Goal: Transaction & Acquisition: Book appointment/travel/reservation

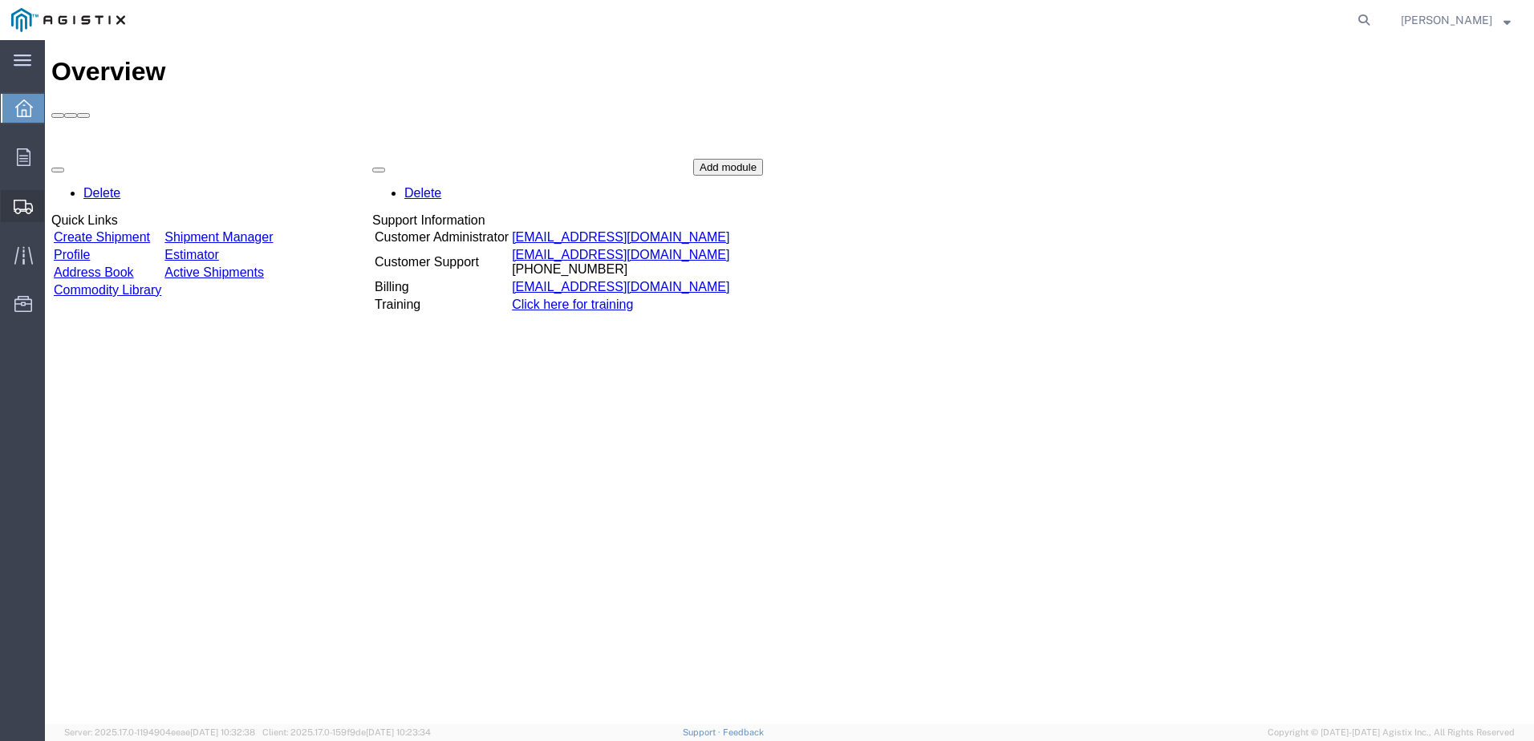
click at [55, 206] on span "Shipments" at bounding box center [49, 206] width 11 height 32
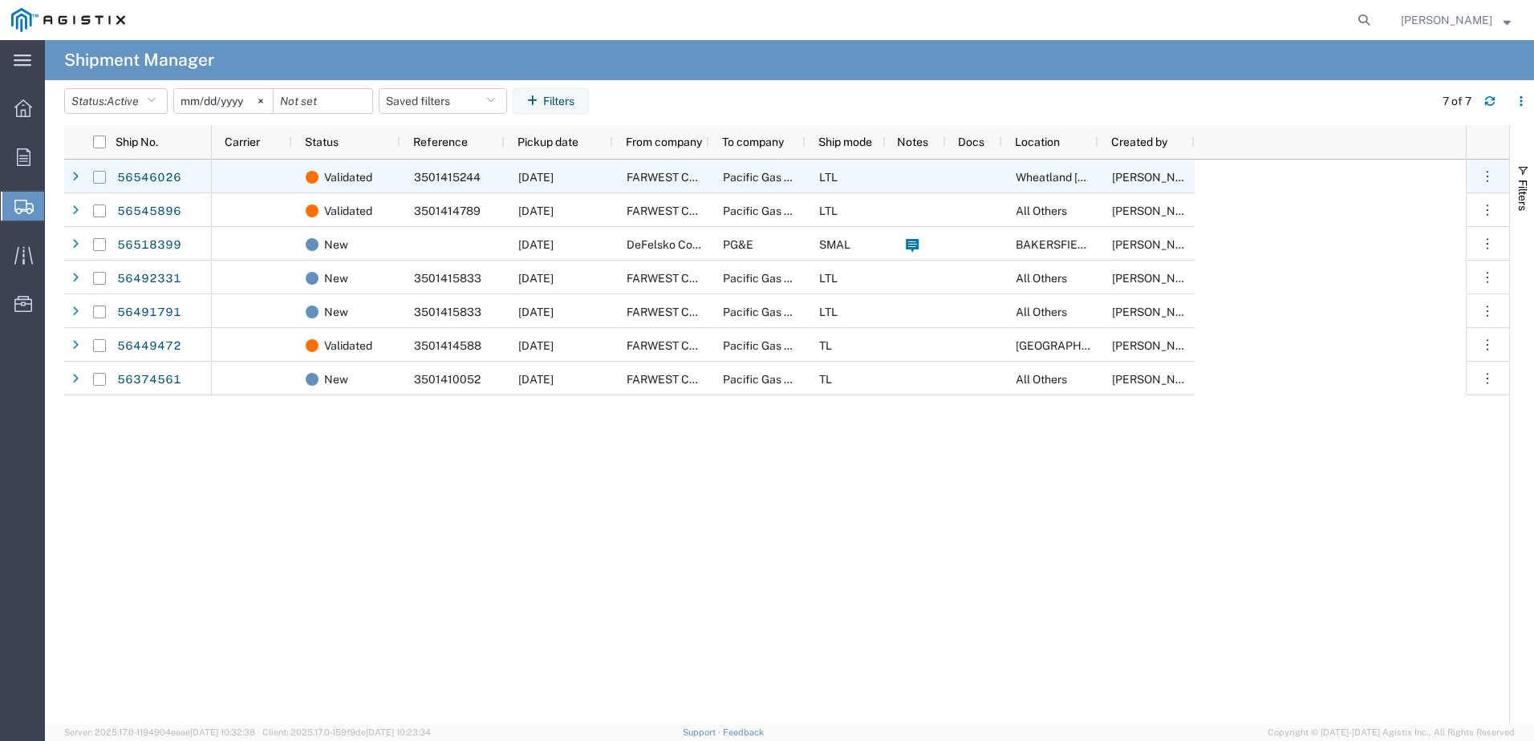
click at [100, 179] on input "Press Space to toggle row selection (unchecked)" at bounding box center [99, 177] width 13 height 13
checkbox input "true"
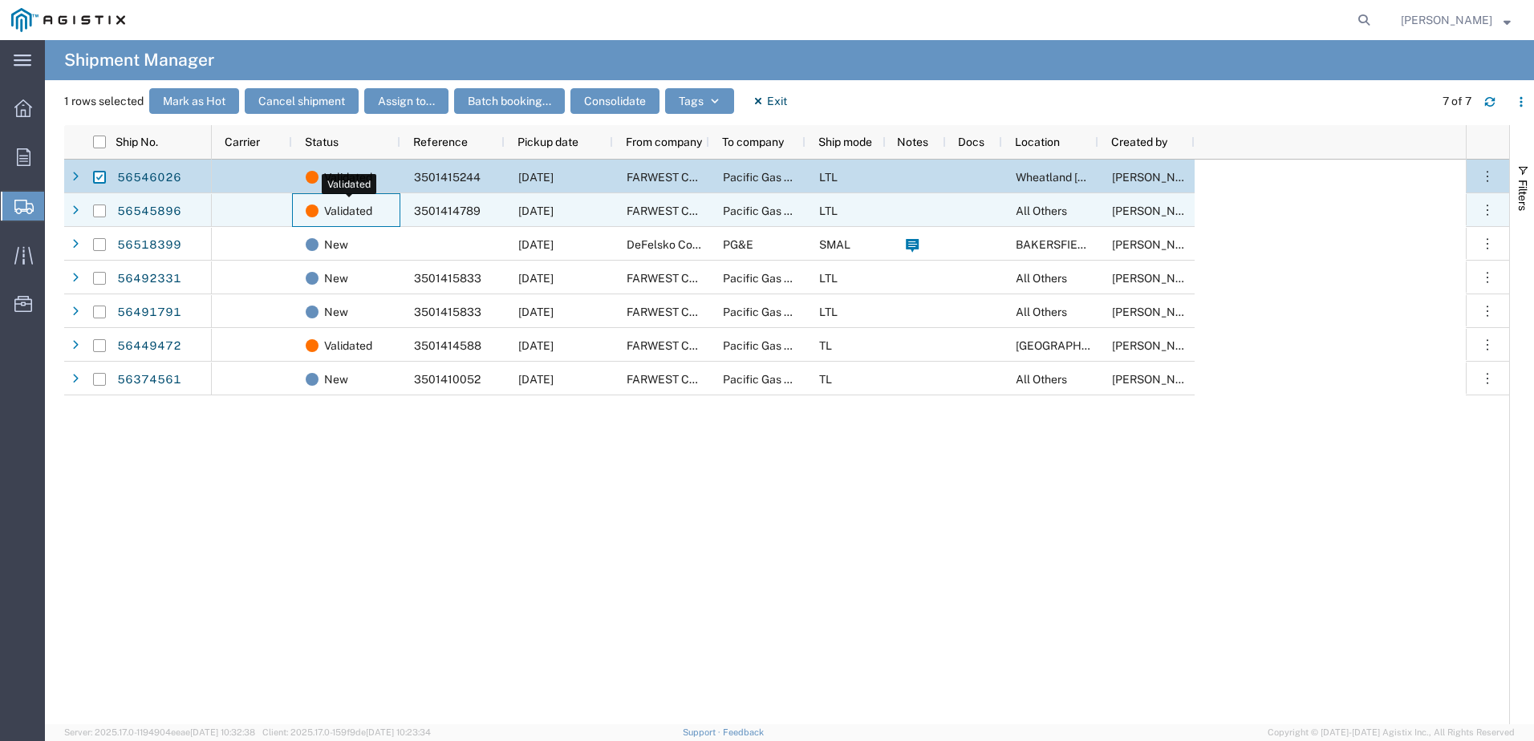
click at [334, 212] on span "Validated" at bounding box center [348, 211] width 48 height 34
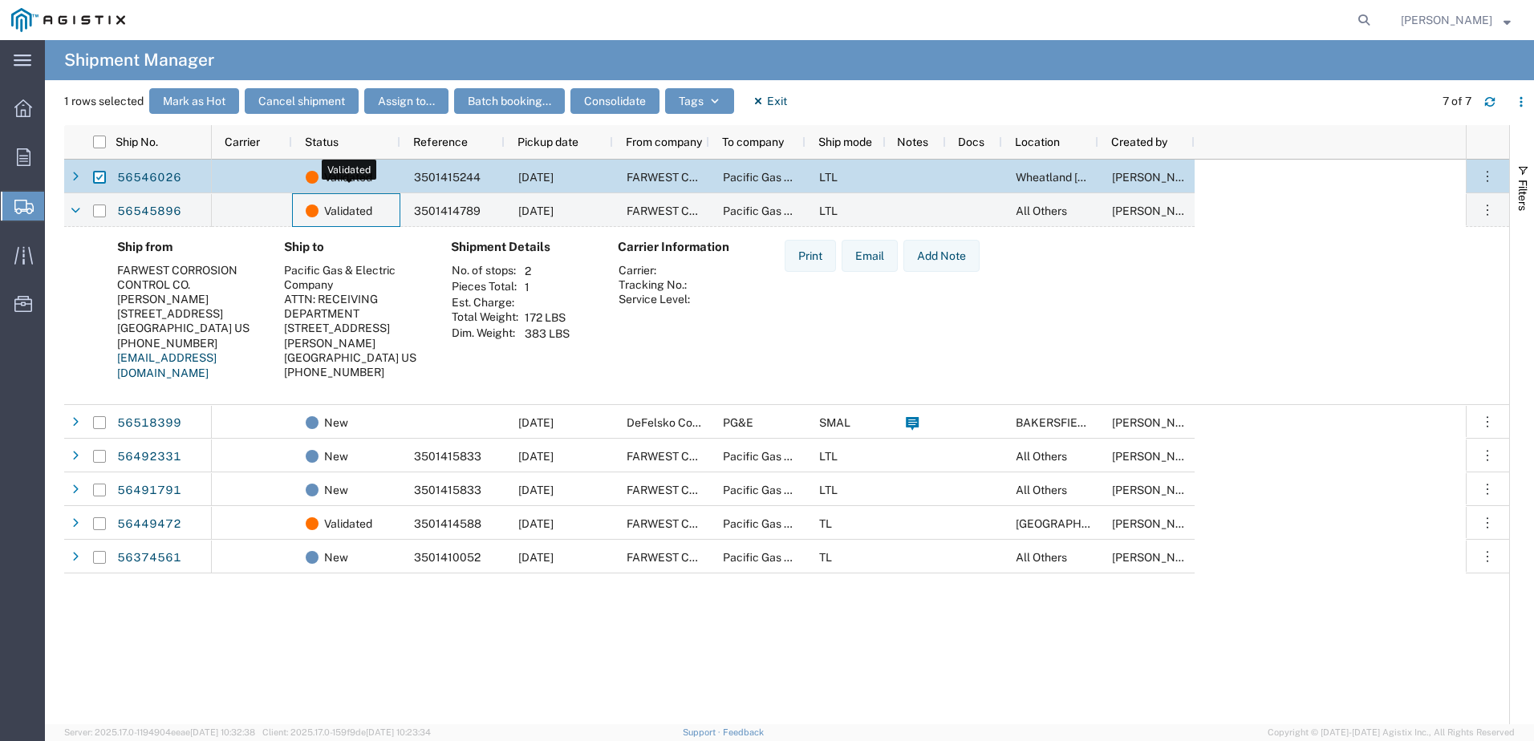
click at [324, 176] on span "Validated" at bounding box center [348, 177] width 48 height 34
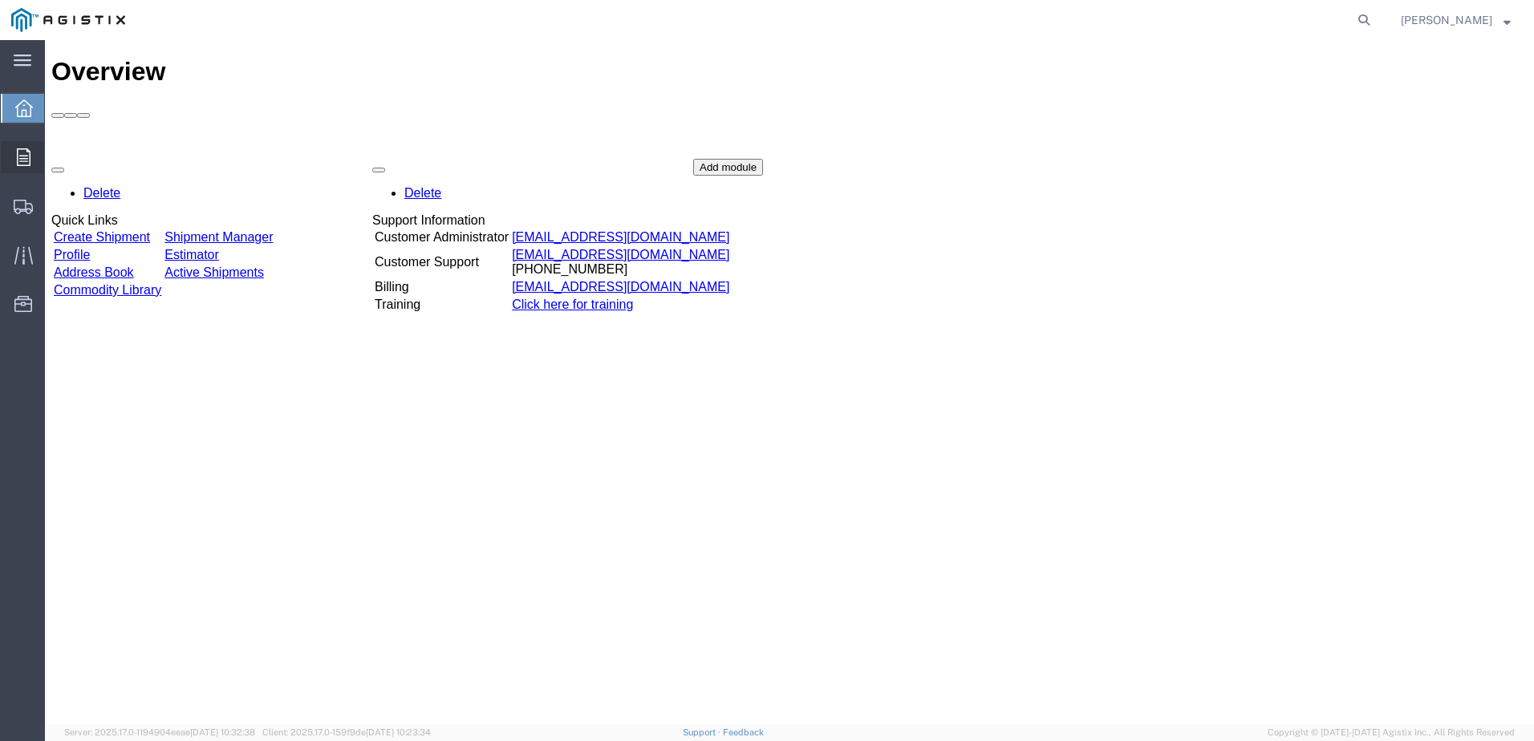
click at [18, 161] on icon at bounding box center [24, 157] width 14 height 18
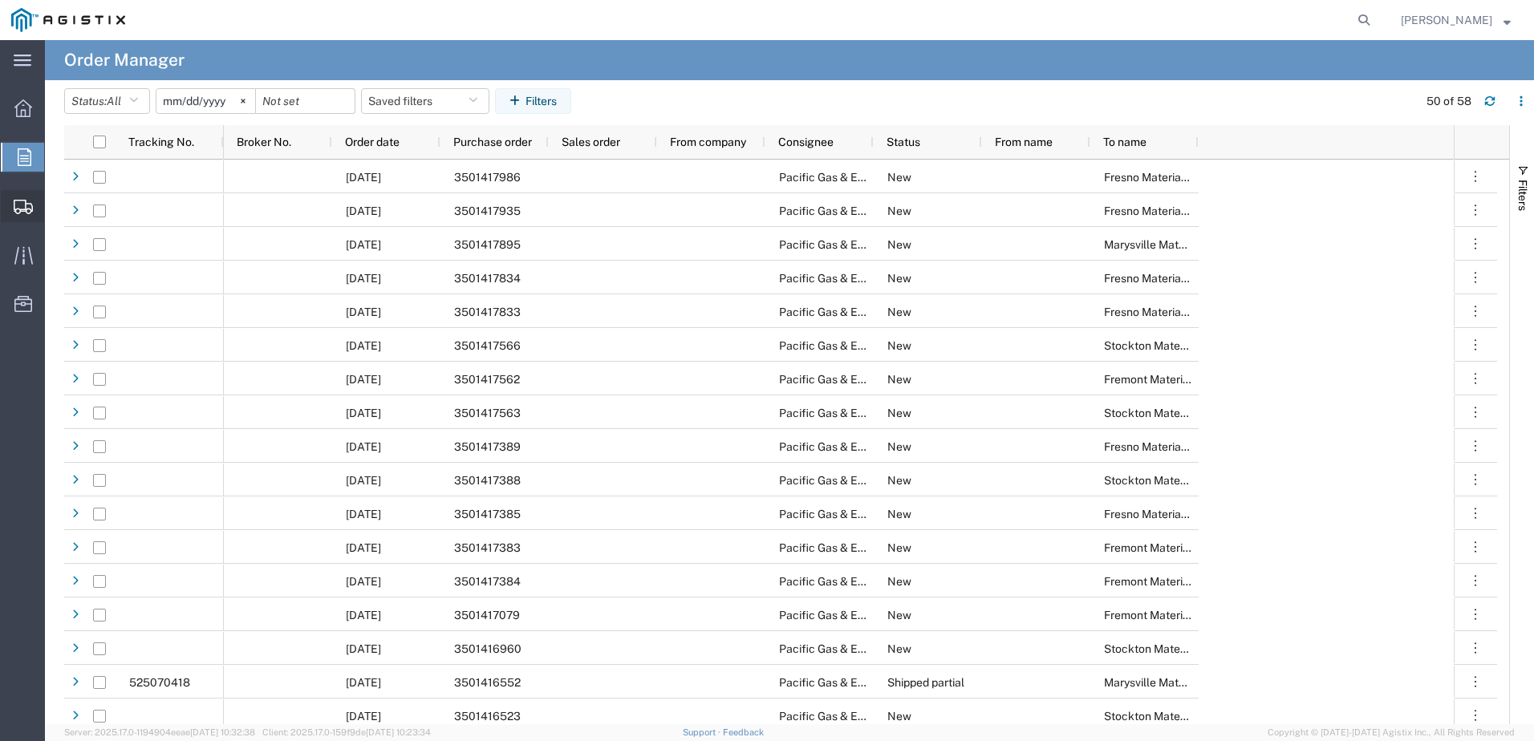
click at [23, 203] on icon at bounding box center [23, 207] width 19 height 14
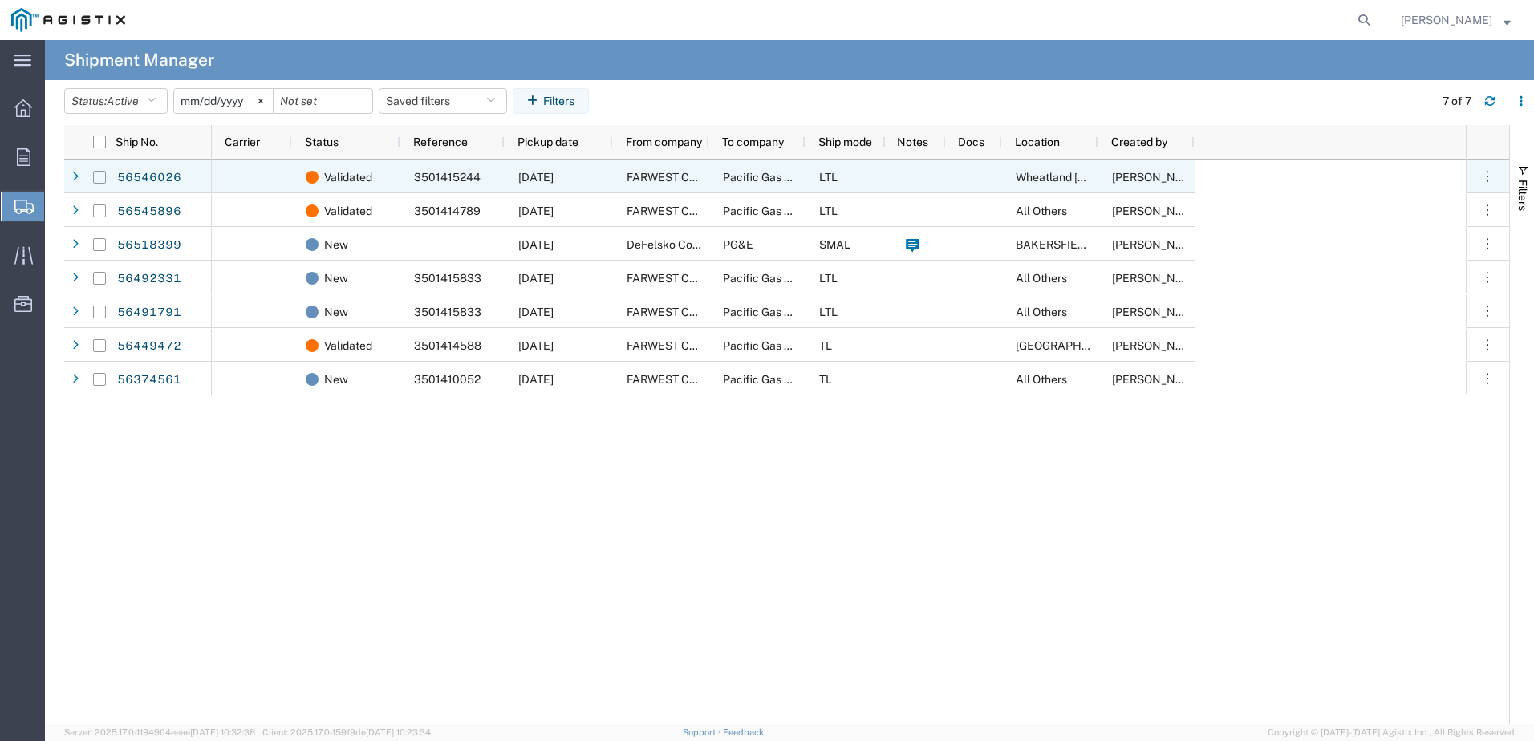
click at [98, 180] on input "Press Space to toggle row selection (unchecked)" at bounding box center [99, 177] width 13 height 13
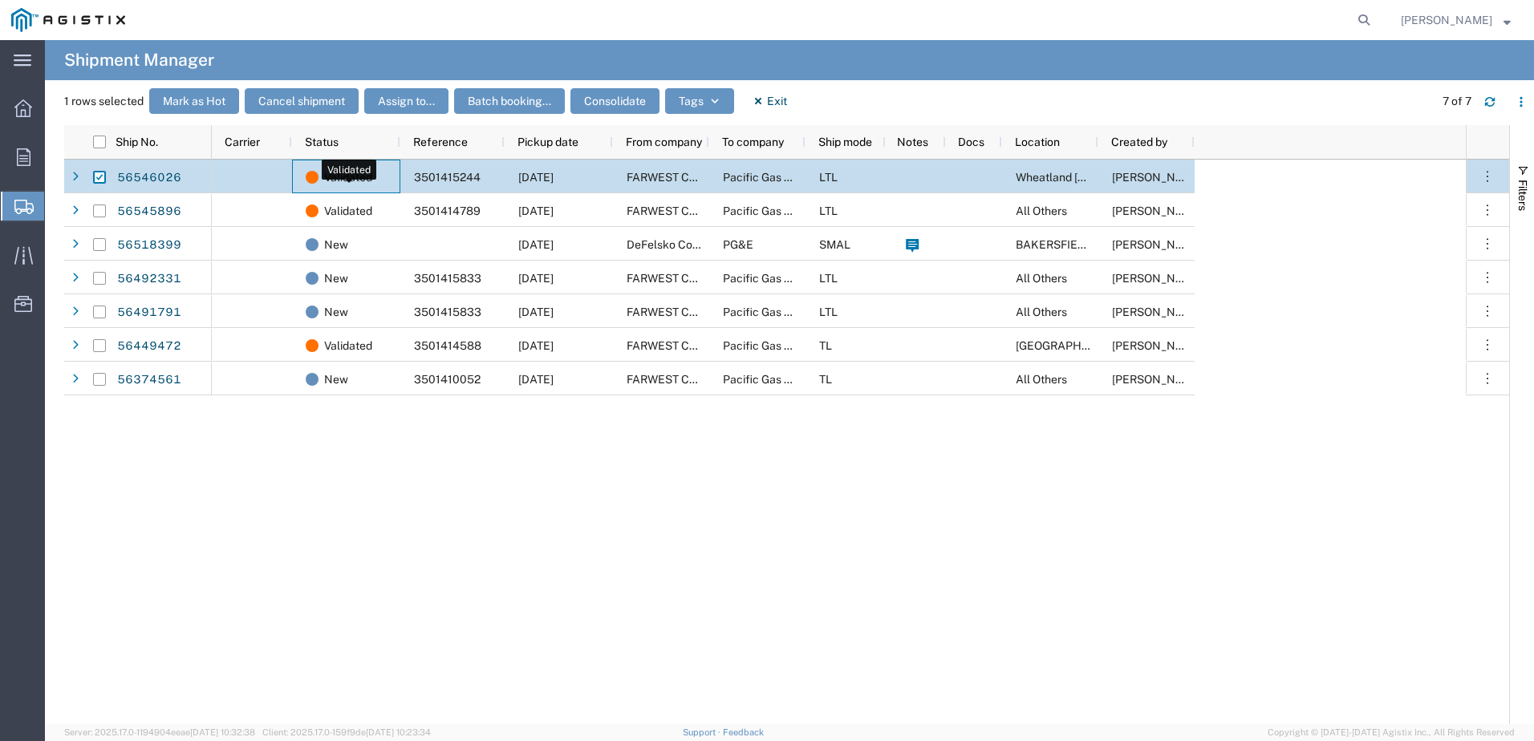
click at [376, 176] on div "Validated" at bounding box center [349, 177] width 87 height 34
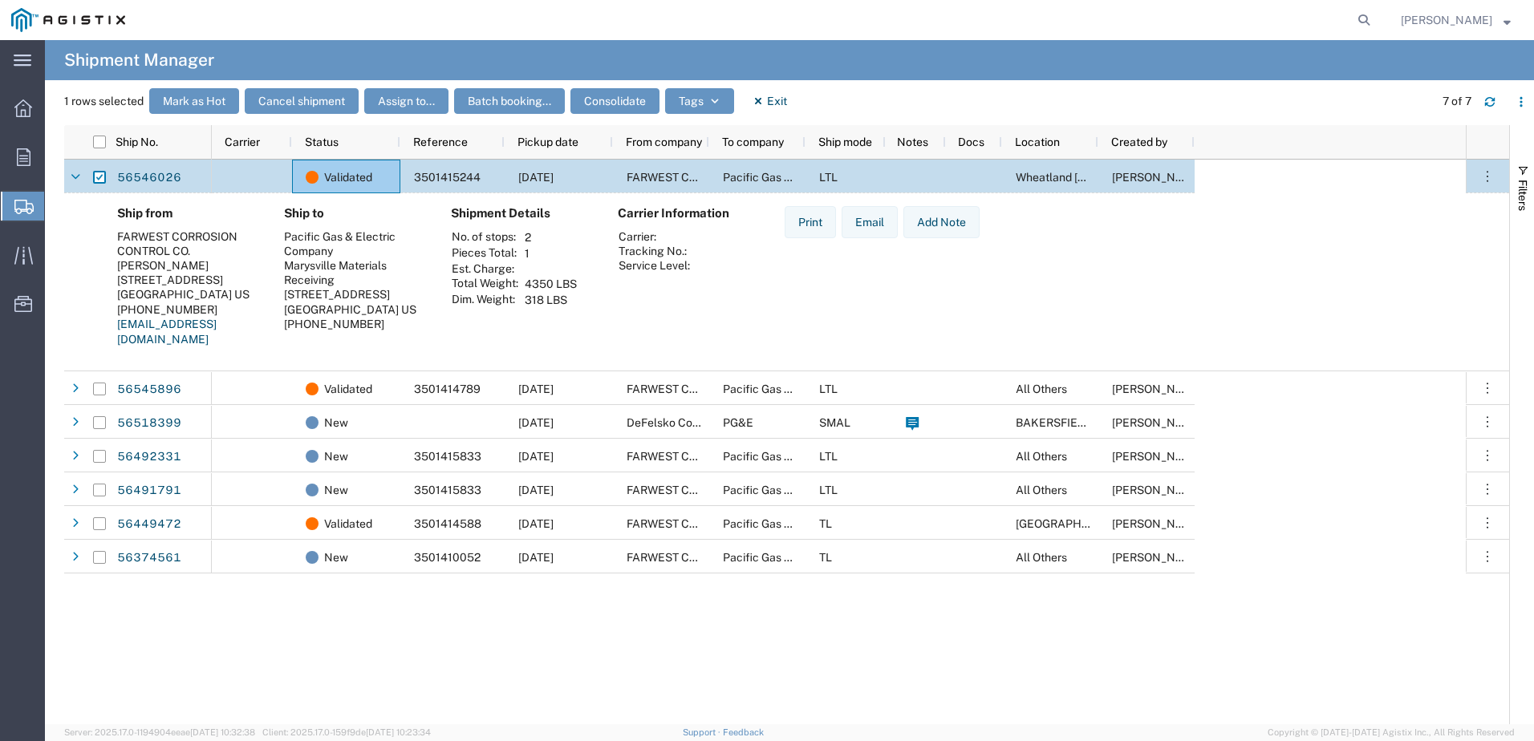
click at [0, 0] on span "Shipment Manager" at bounding box center [0, 0] width 0 height 0
click at [1184, 302] on div "Ship from FARWEST CORROSION CONTROL CO. [PERSON_NAME] [STREET_ADDRESS] [PHONE_N…" at bounding box center [800, 282] width 1392 height 153
click at [103, 176] on input "Press Space to toggle row selection (checked)" at bounding box center [99, 177] width 13 height 13
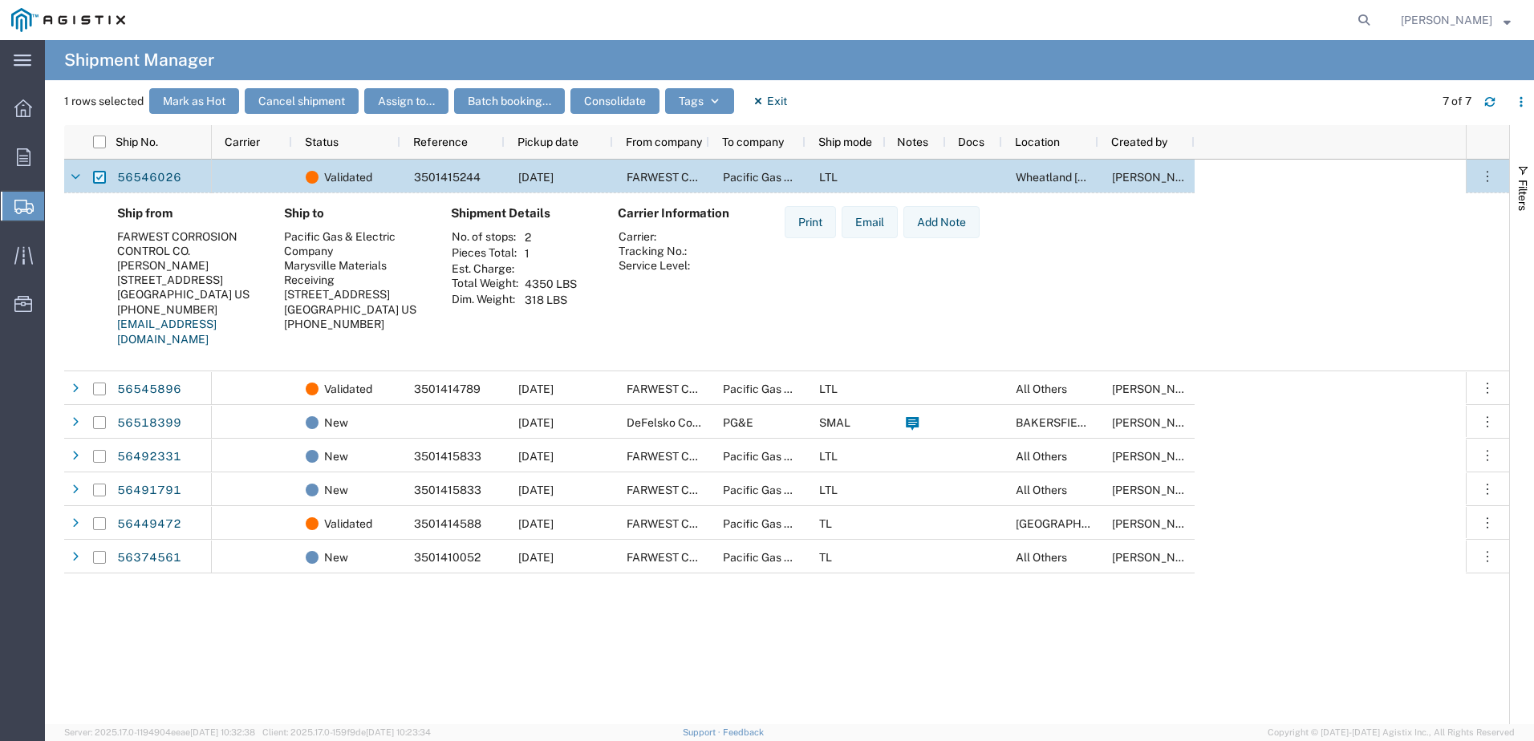
checkbox input "false"
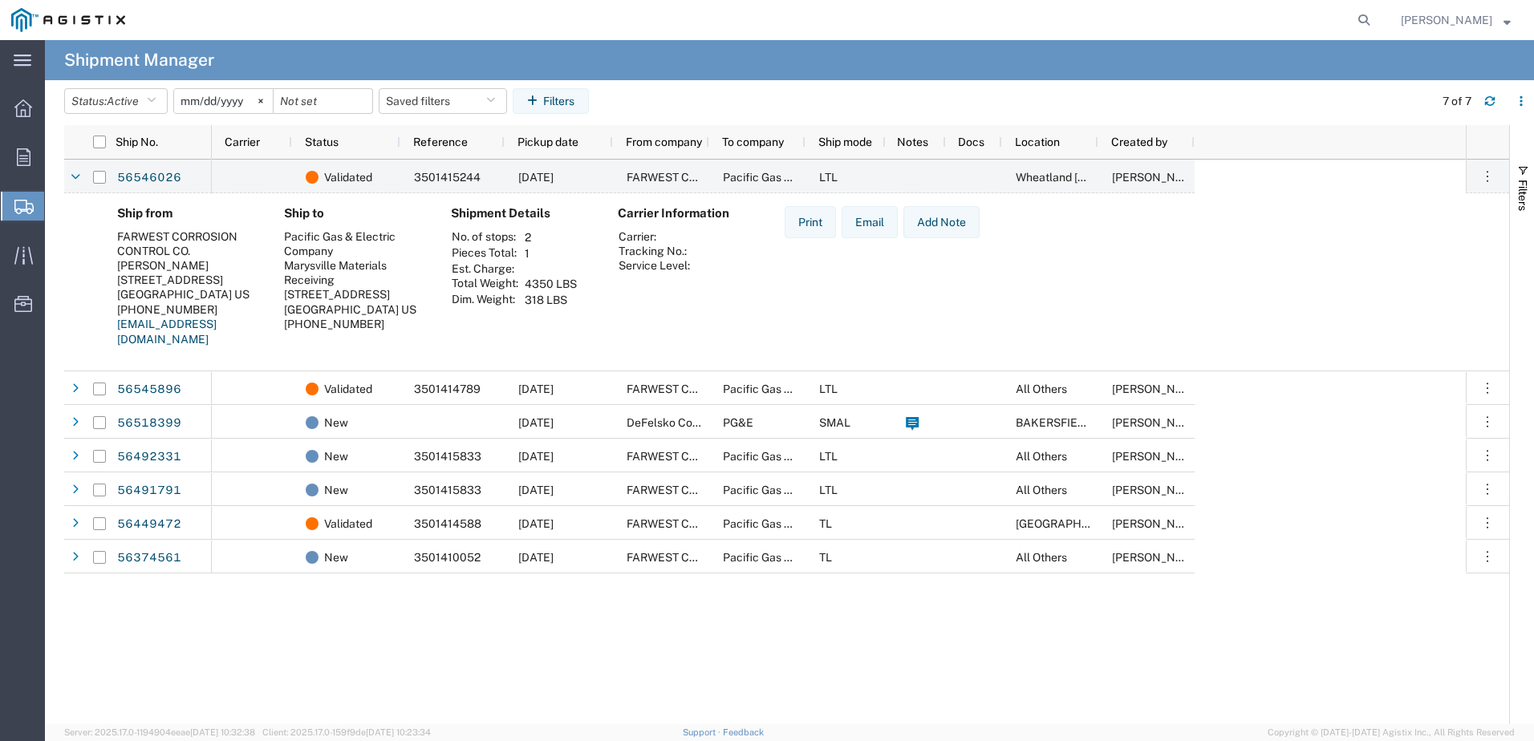
click at [0, 0] on span "Shipment Manager" at bounding box center [0, 0] width 0 height 0
click at [1364, 16] on icon at bounding box center [1363, 20] width 22 height 22
click at [1365, 22] on icon at bounding box center [1363, 20] width 22 height 22
click at [1227, 17] on input "search" at bounding box center [1109, 20] width 488 height 39
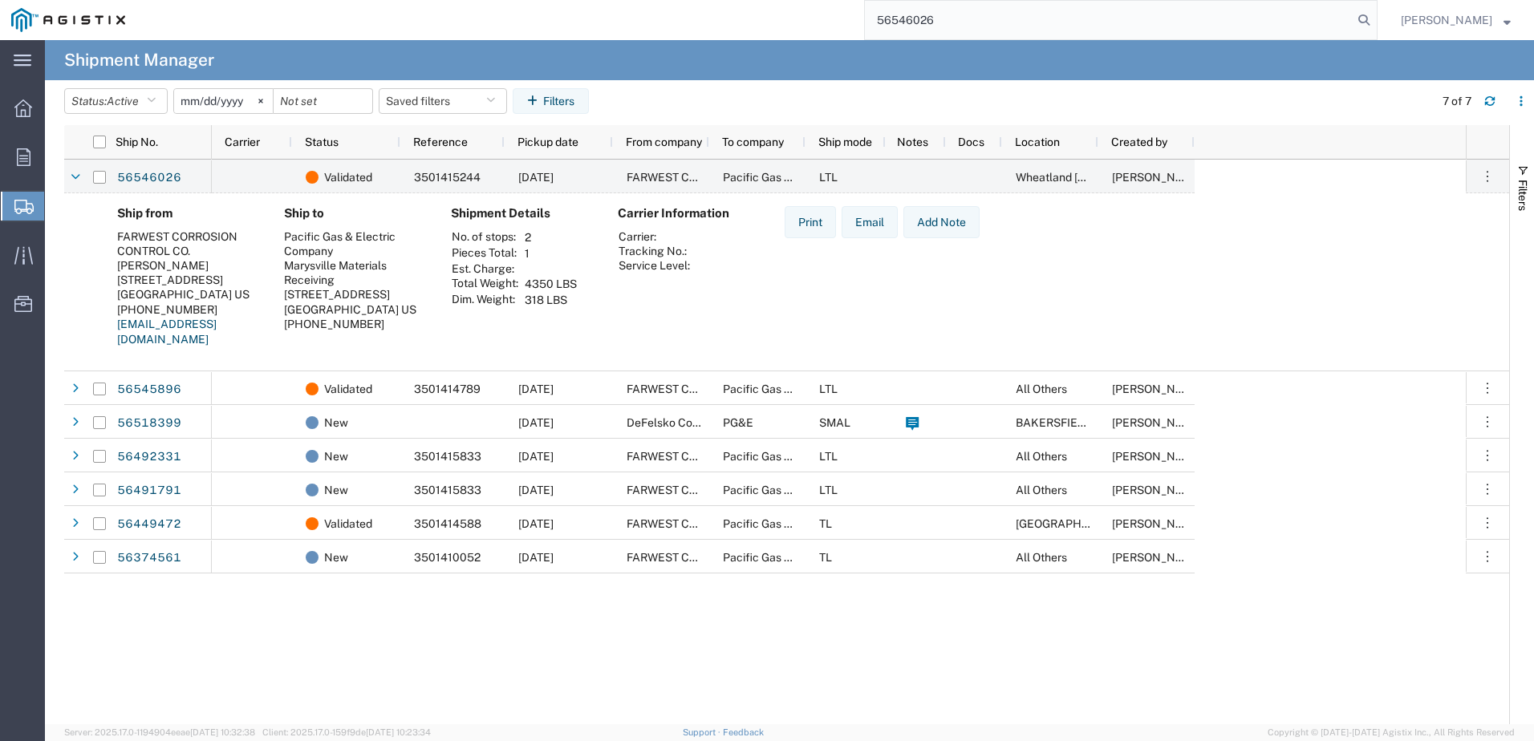
type input "56546026"
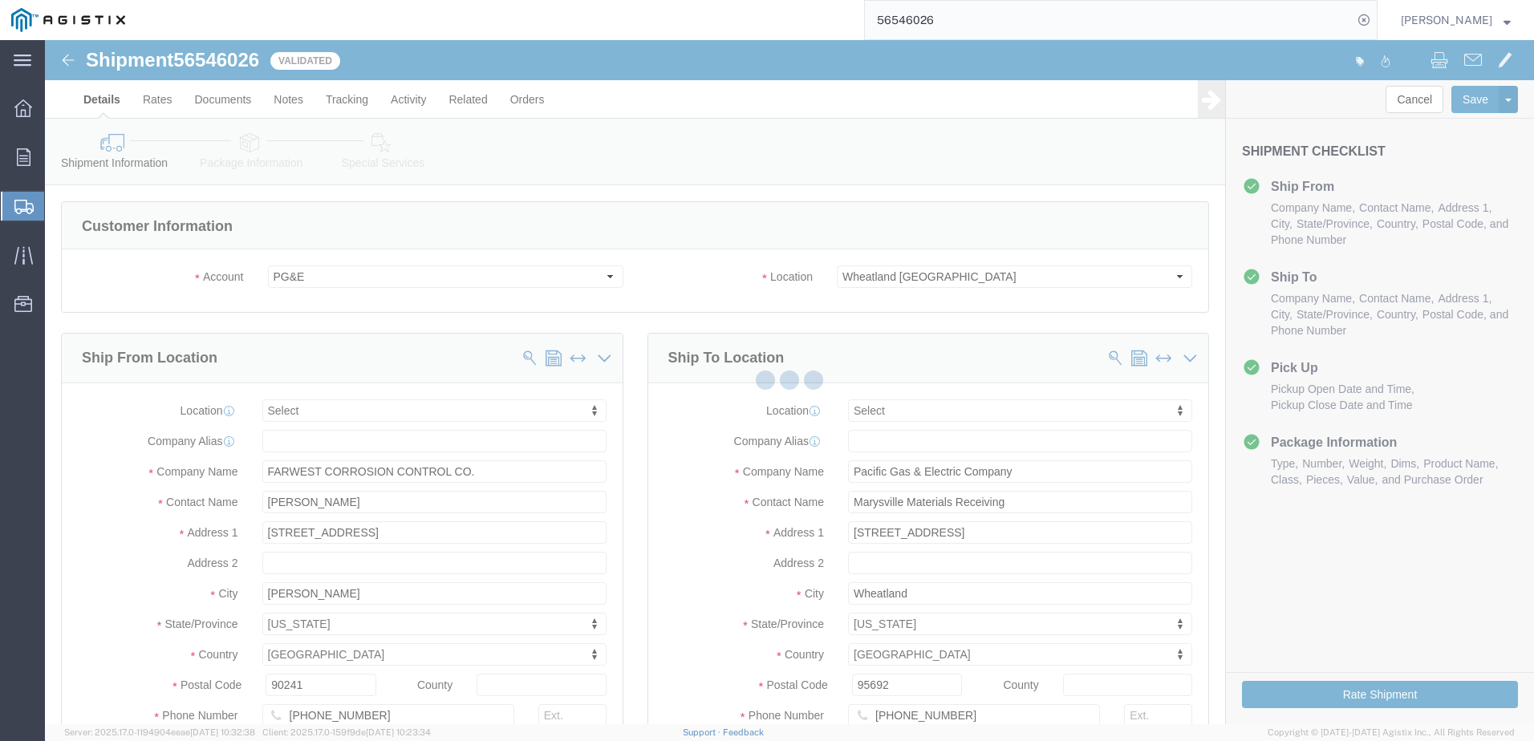
select select
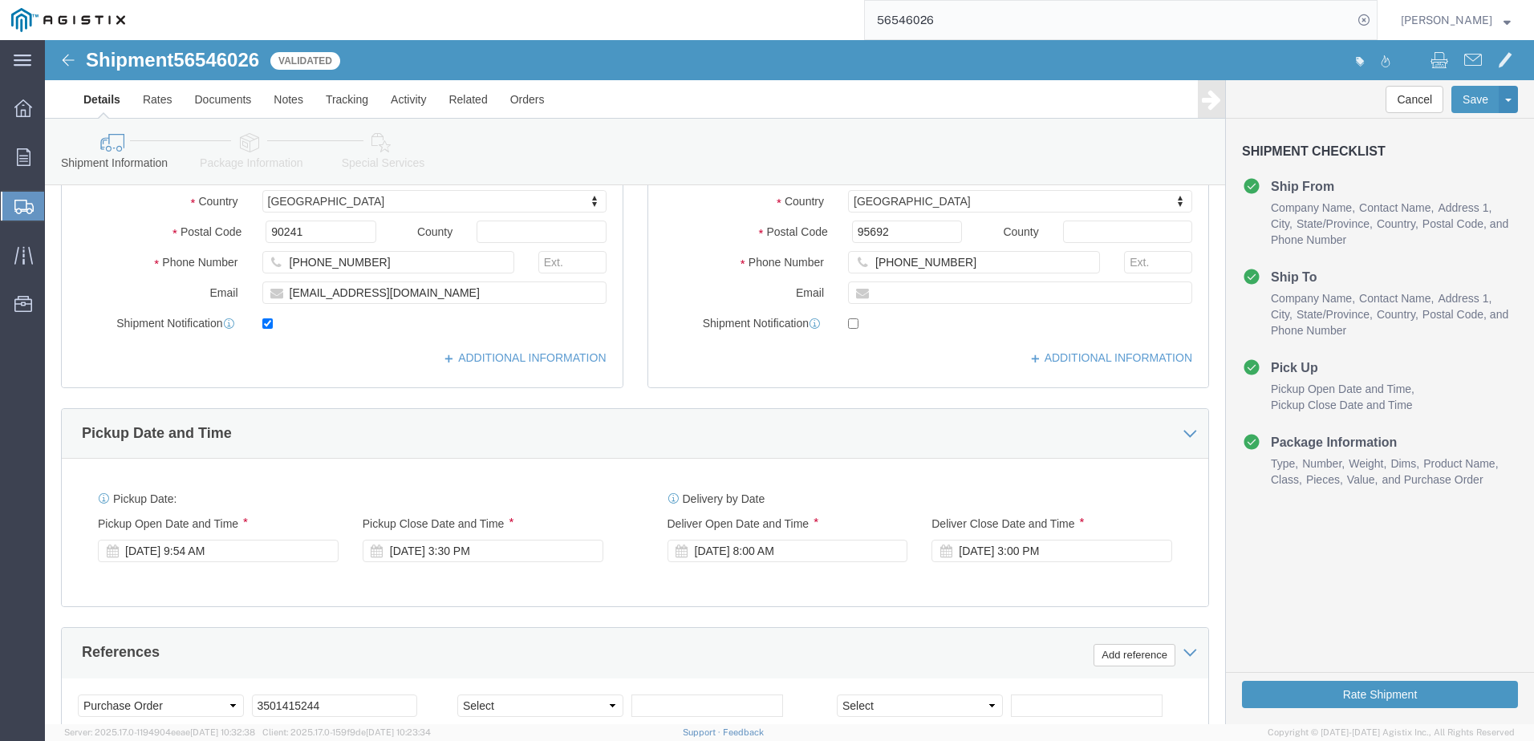
scroll to position [481, 0]
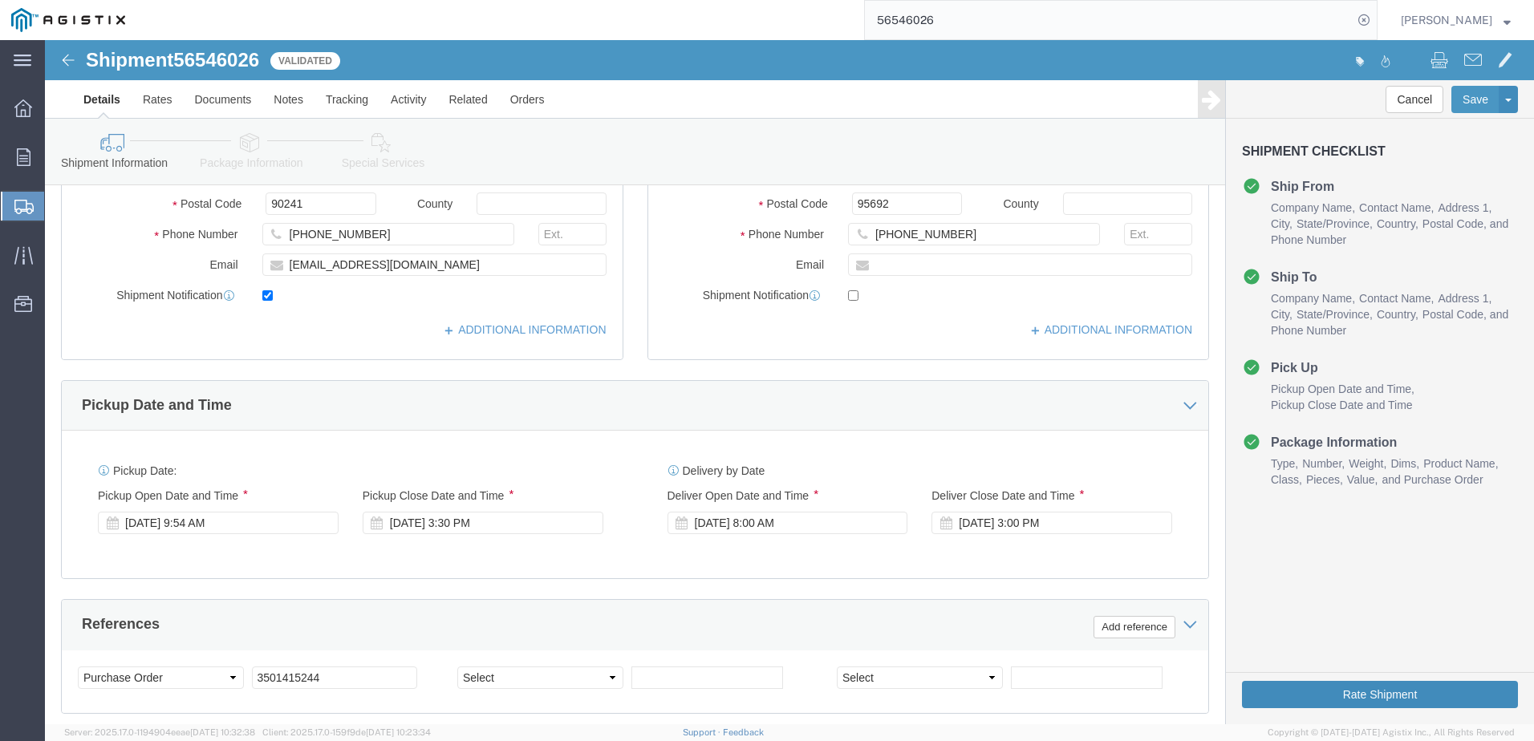
click button "Rate Shipment"
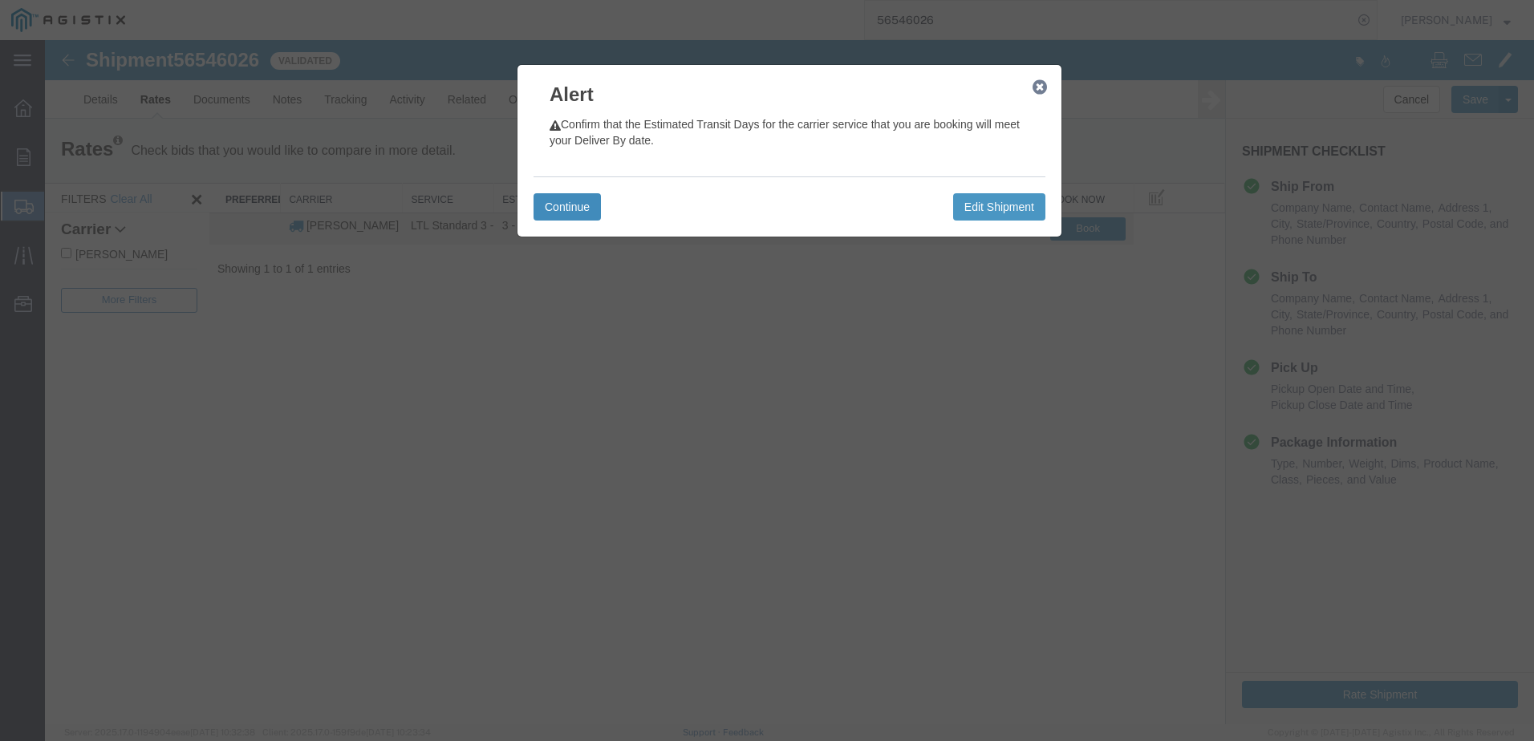
click at [566, 204] on button "Continue" at bounding box center [566, 206] width 67 height 27
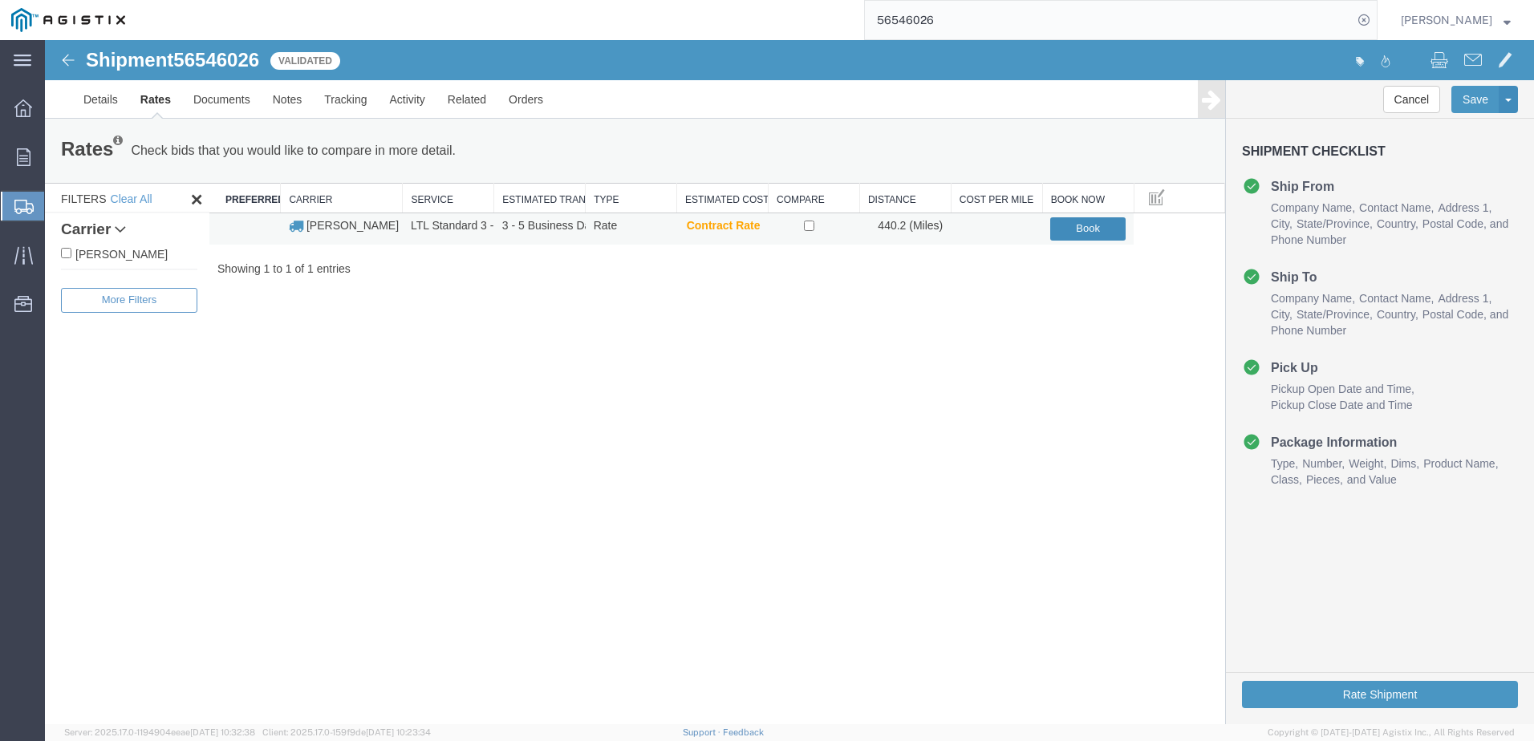
click at [1083, 228] on button "Book" at bounding box center [1087, 228] width 75 height 23
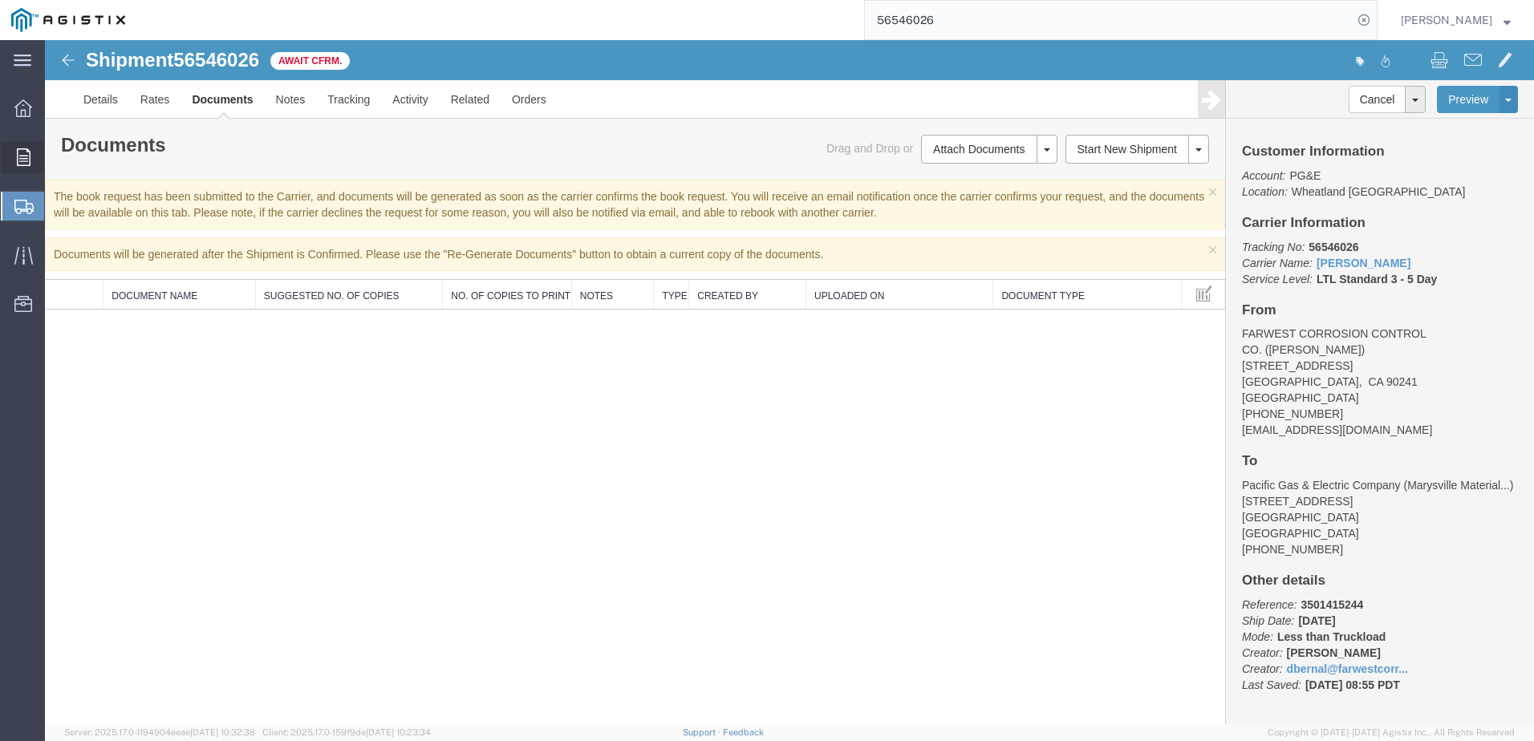
click at [30, 151] on icon at bounding box center [24, 157] width 14 height 18
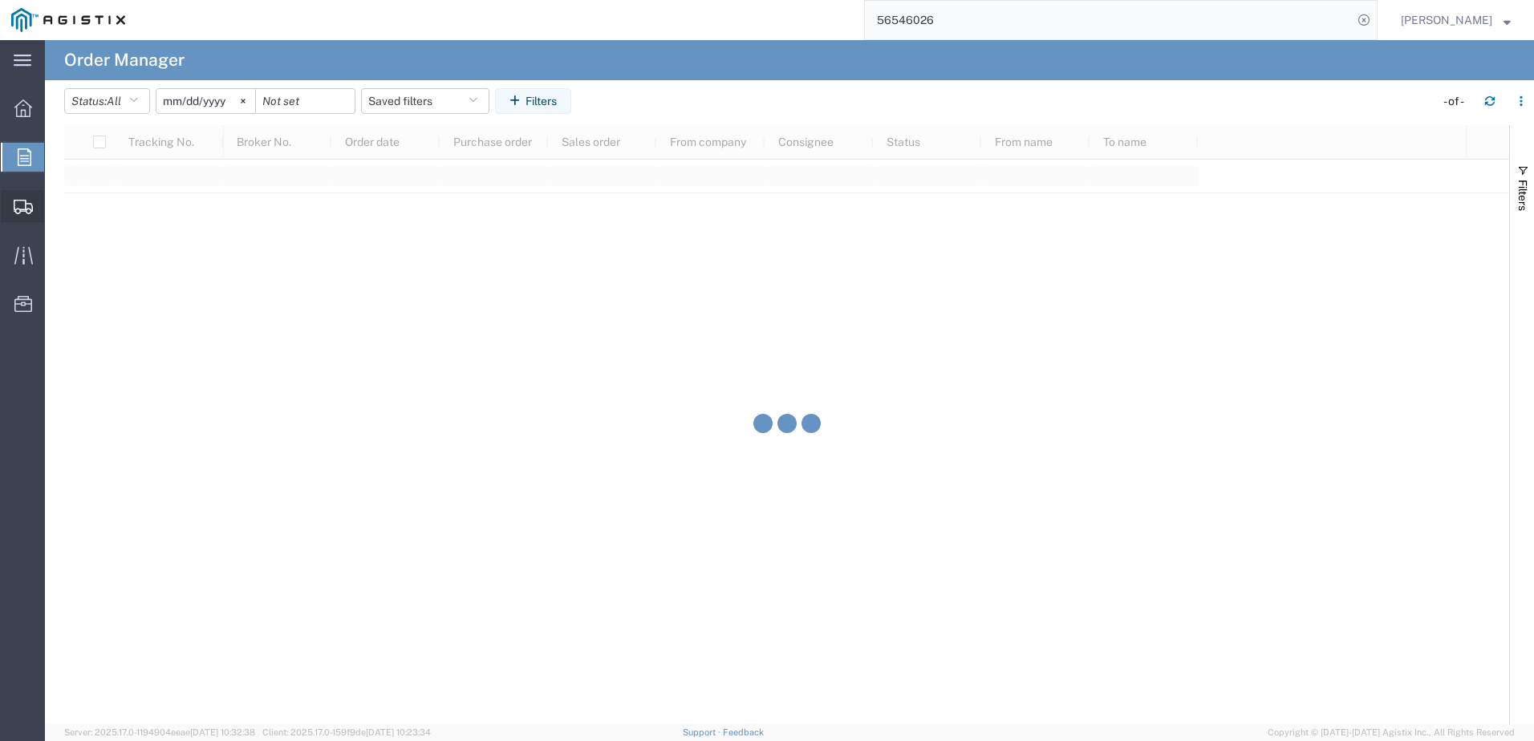
click at [24, 205] on icon at bounding box center [23, 207] width 19 height 14
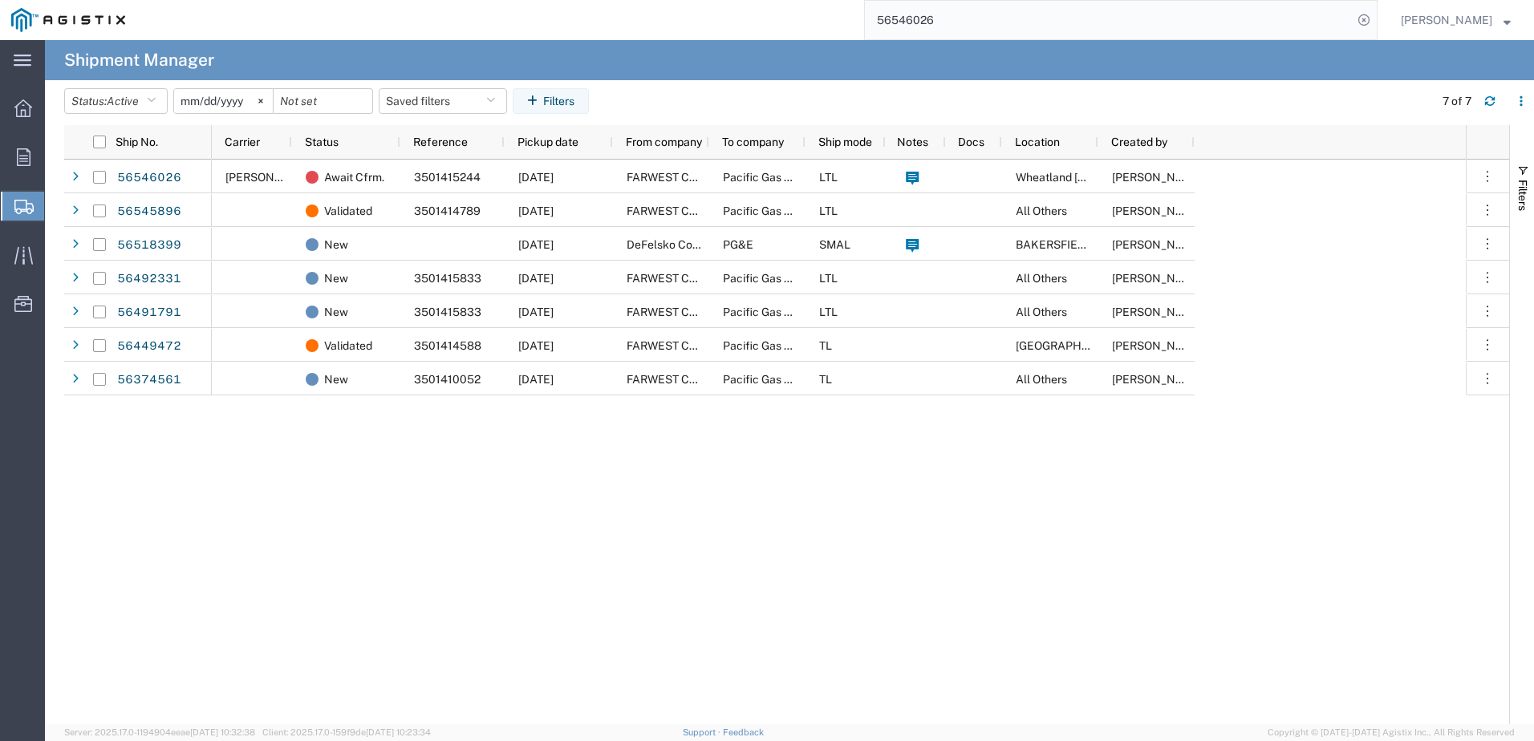
click at [0, 0] on span "Shipment Manager" at bounding box center [0, 0] width 0 height 0
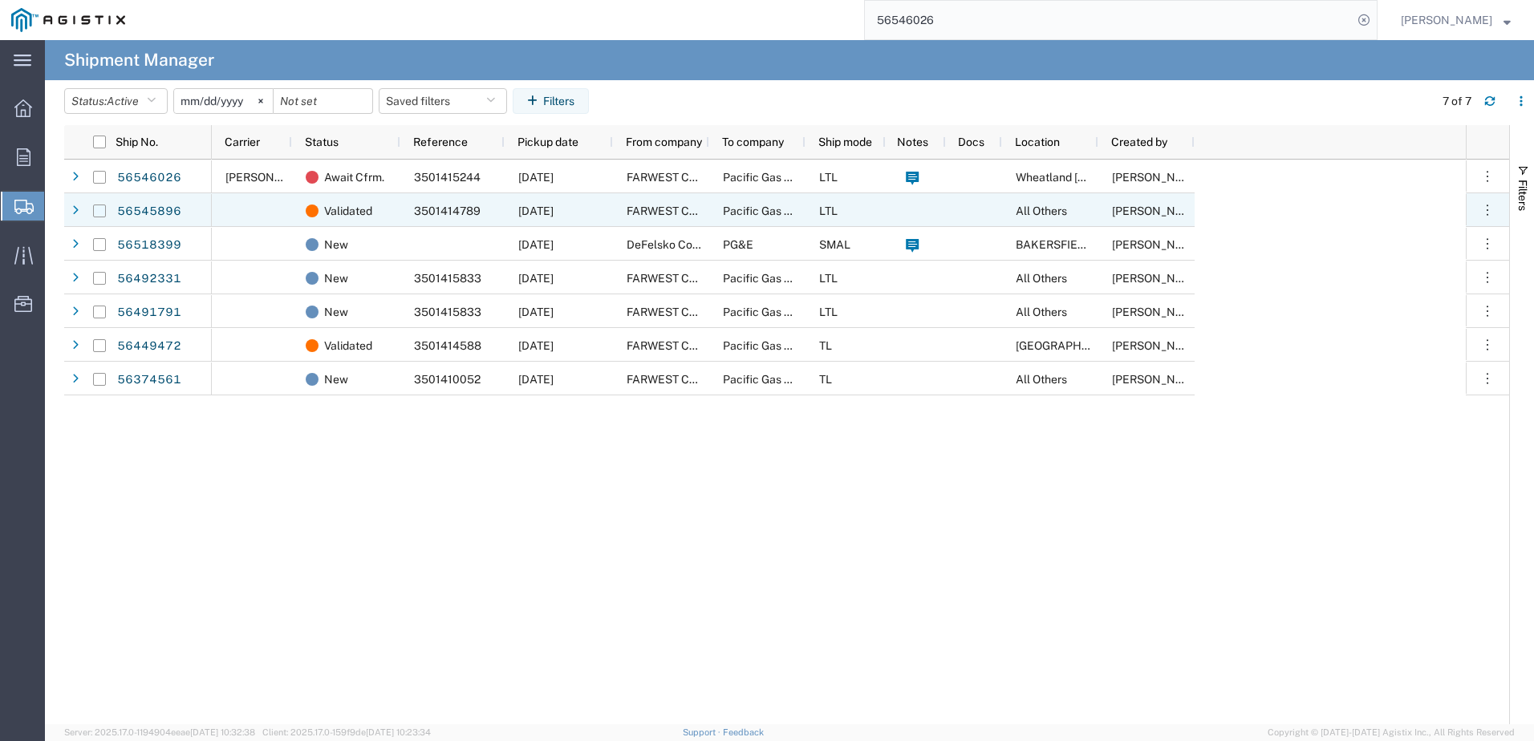
click at [99, 213] on input "Press Space to toggle row selection (unchecked)" at bounding box center [99, 211] width 13 height 13
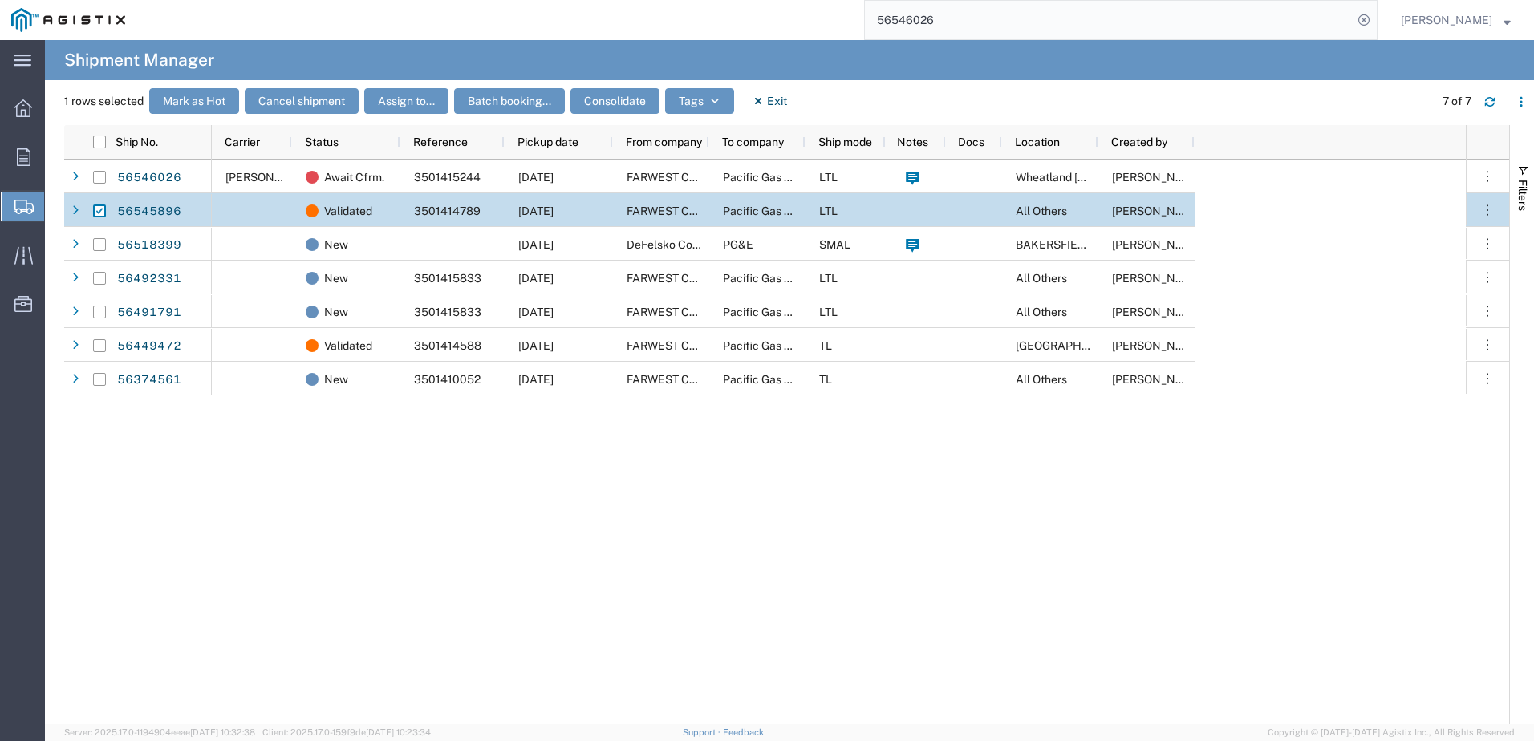
click at [0, 0] on span "Shipment Manager" at bounding box center [0, 0] width 0 height 0
click at [99, 212] on input "Press Space to toggle row selection (checked)" at bounding box center [99, 211] width 13 height 13
checkbox input "false"
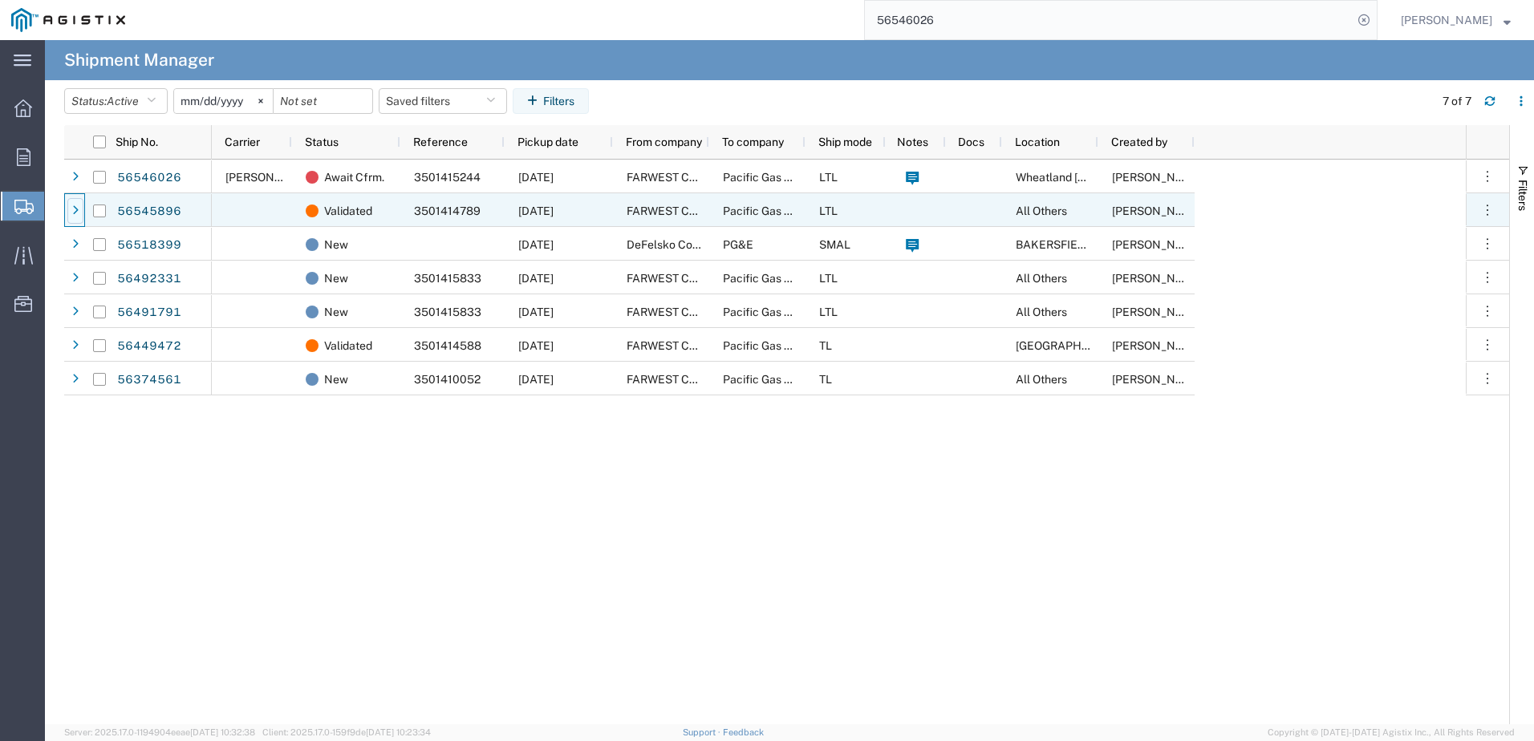
click at [74, 213] on icon at bounding box center [75, 210] width 6 height 11
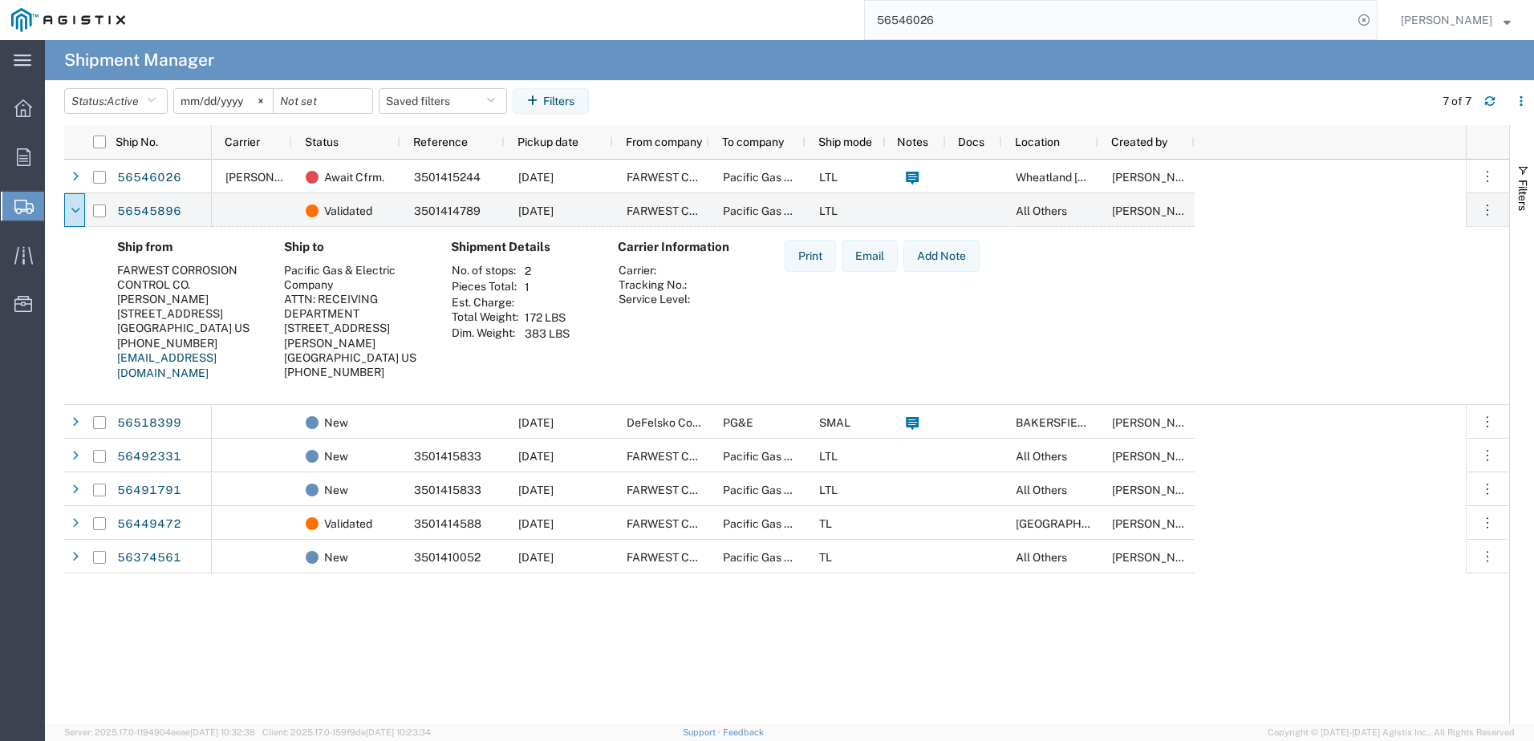
click at [0, 0] on span "Shipment Manager" at bounding box center [0, 0] width 0 height 0
click at [57, 205] on span "Shipments" at bounding box center [50, 206] width 13 height 32
click at [25, 204] on icon at bounding box center [23, 207] width 19 height 14
click at [1351, 284] on div "Ship from FARWEST CORROSION CONTROL CO. [PERSON_NAME] [STREET_ADDRESS] [PHONE_N…" at bounding box center [800, 316] width 1392 height 153
click at [1292, 18] on input "56546026" at bounding box center [1109, 20] width 488 height 39
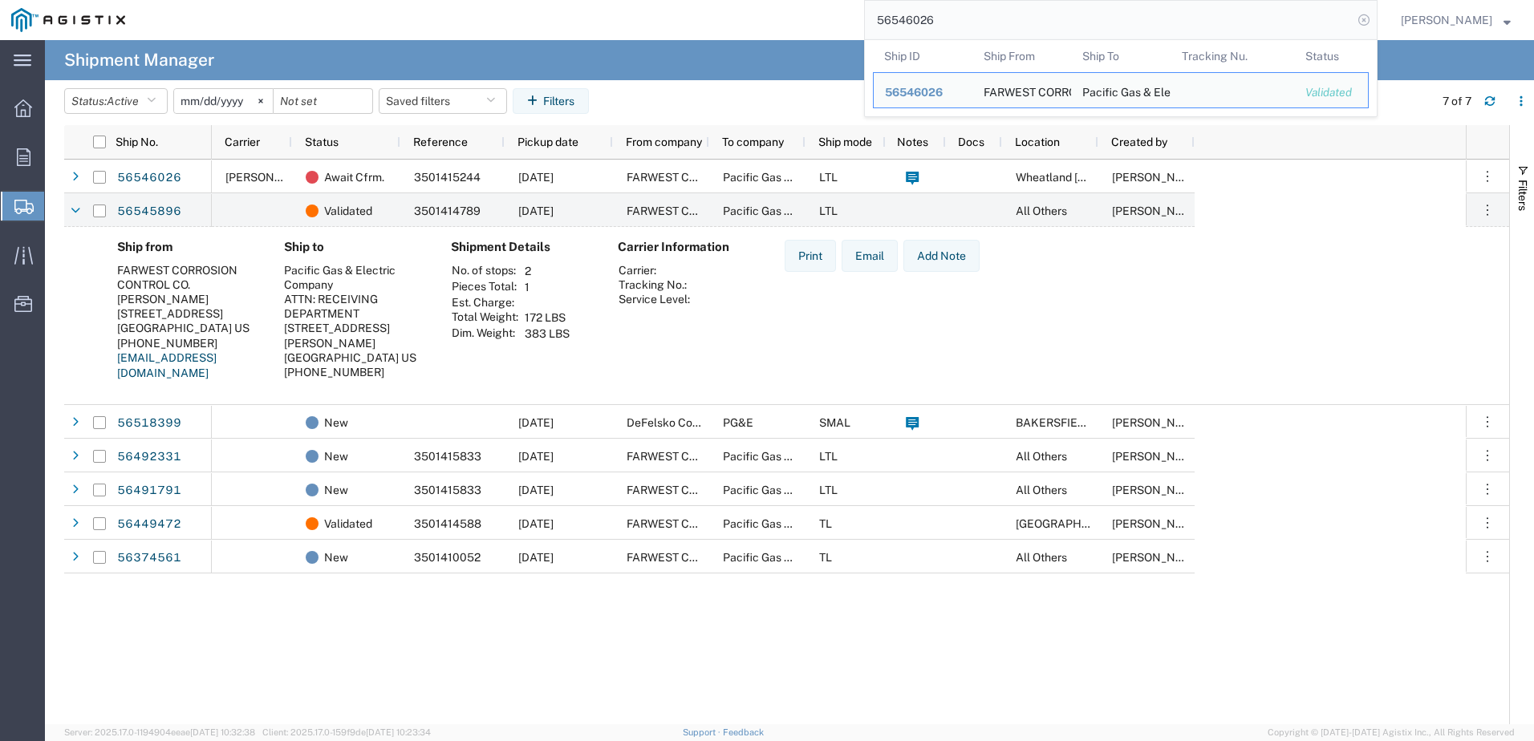
click at [1368, 22] on icon at bounding box center [1363, 20] width 22 height 22
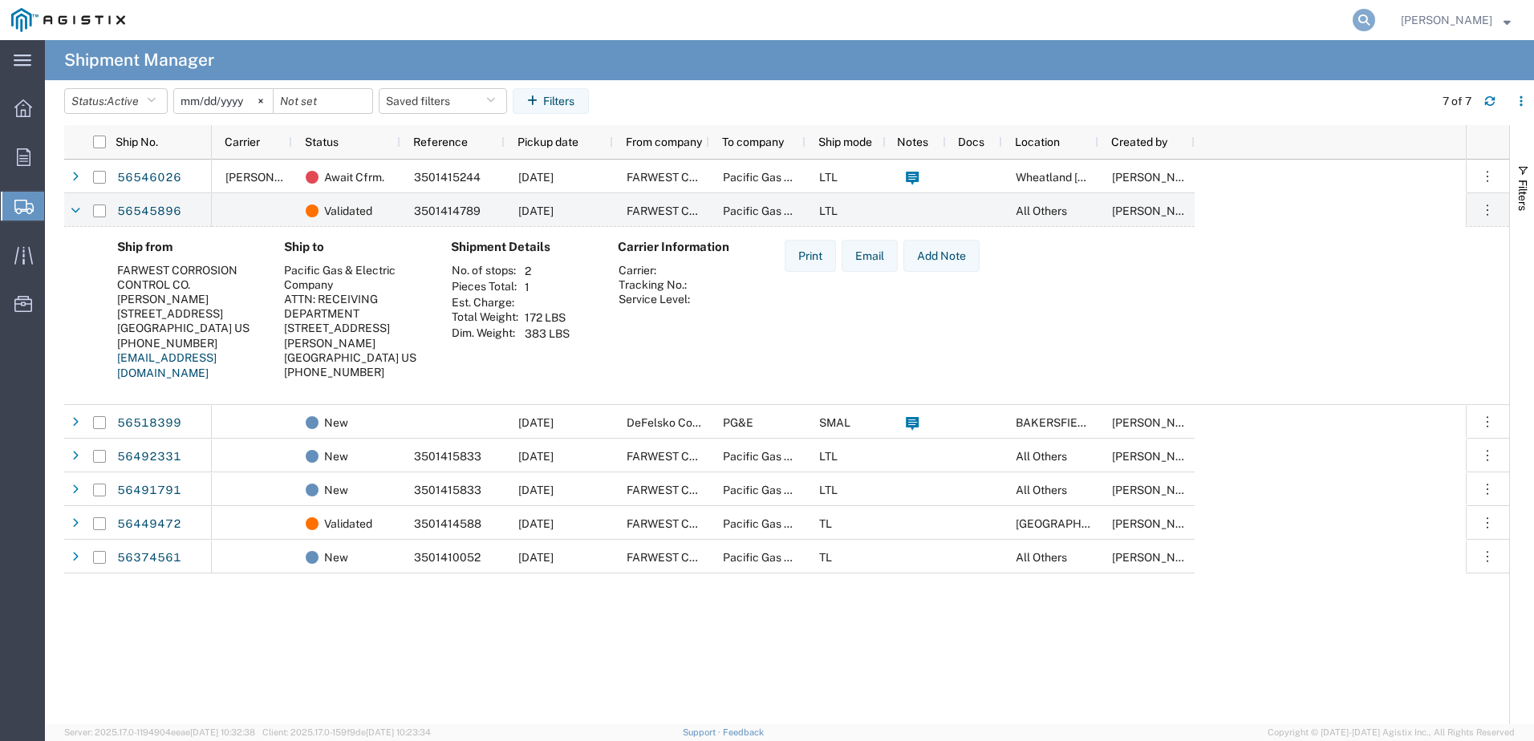
click at [1367, 19] on icon at bounding box center [1363, 20] width 22 height 22
type input "56545896"
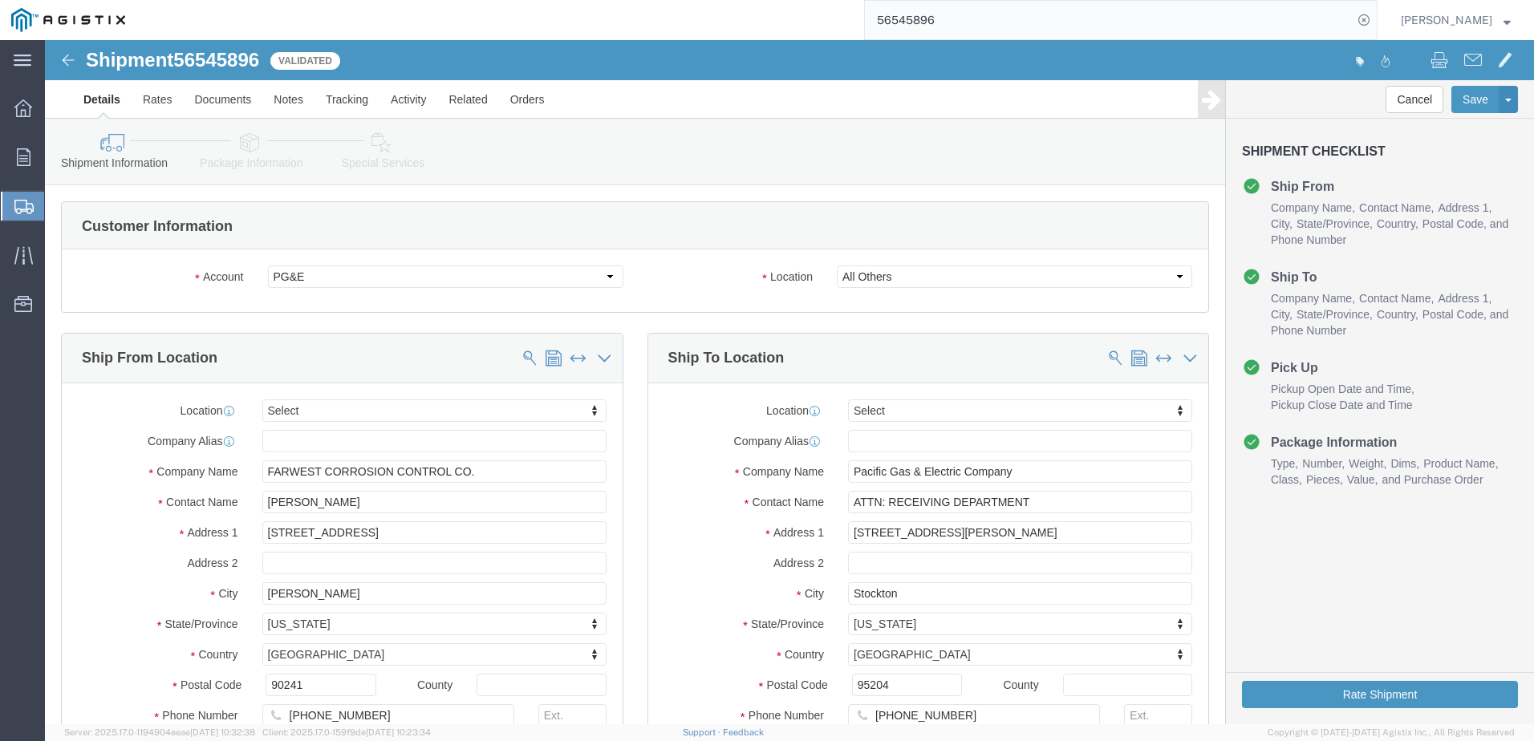
select select
click button "Rate Shipment"
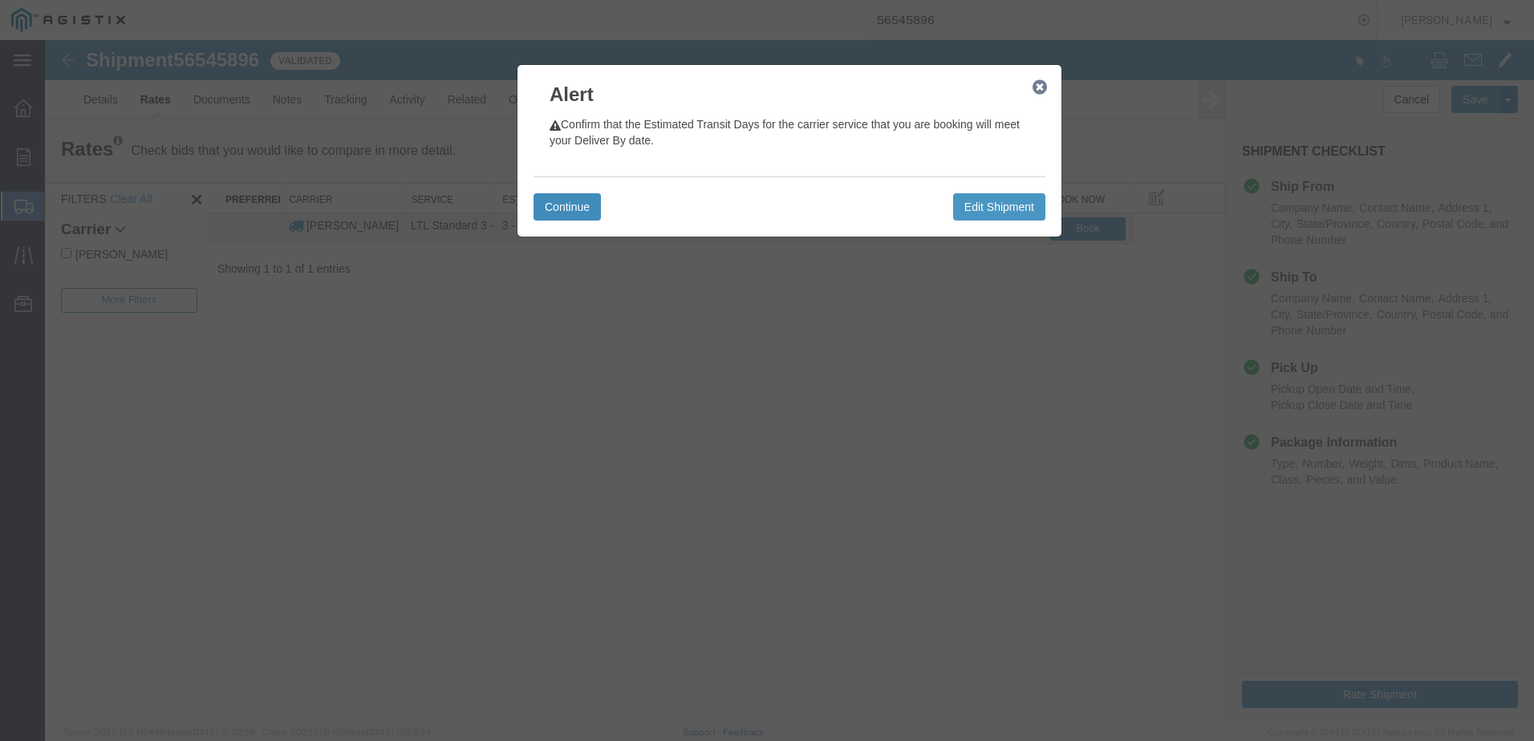
click at [565, 202] on button "Continue" at bounding box center [566, 206] width 67 height 27
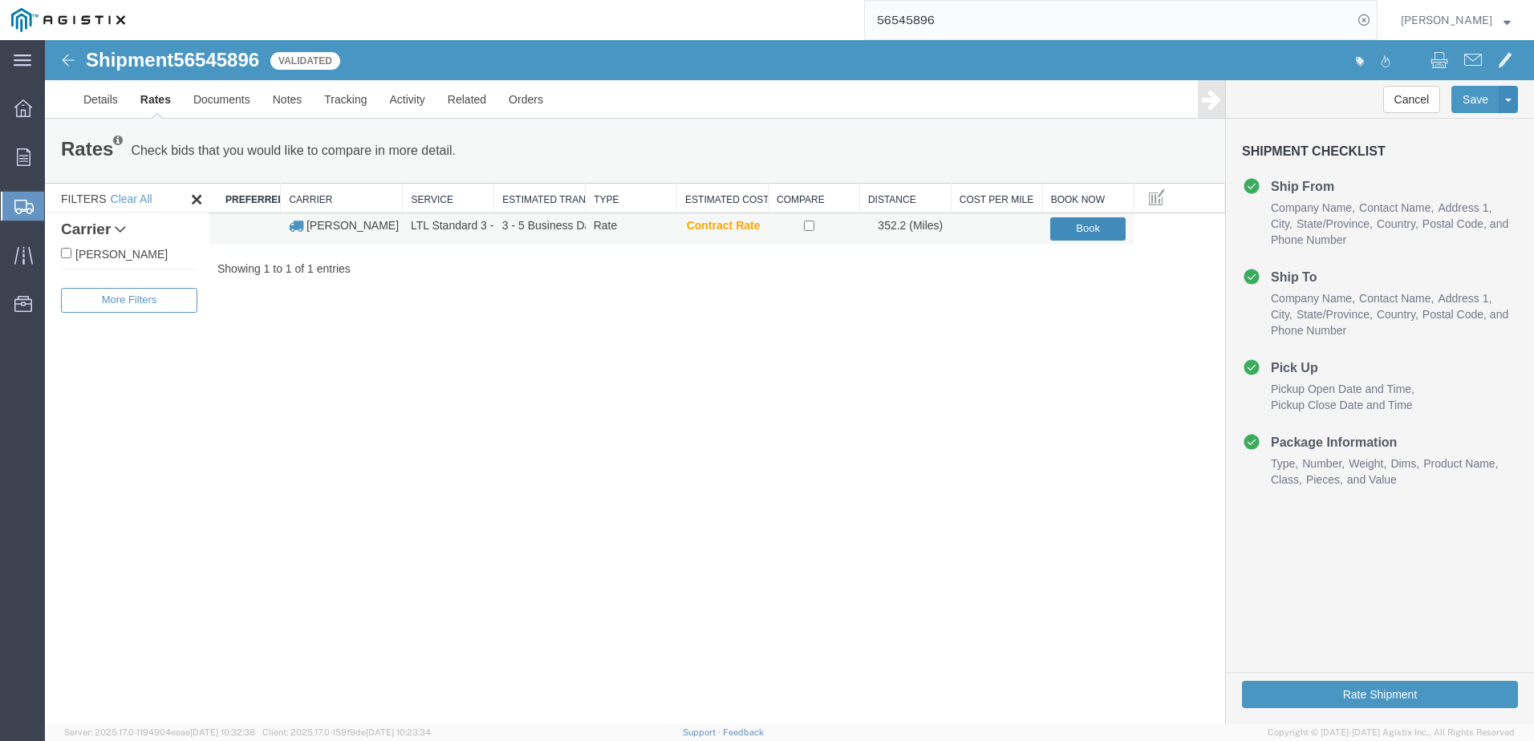
click at [1087, 230] on button "Book" at bounding box center [1087, 228] width 75 height 23
